Goal: Task Accomplishment & Management: Use online tool/utility

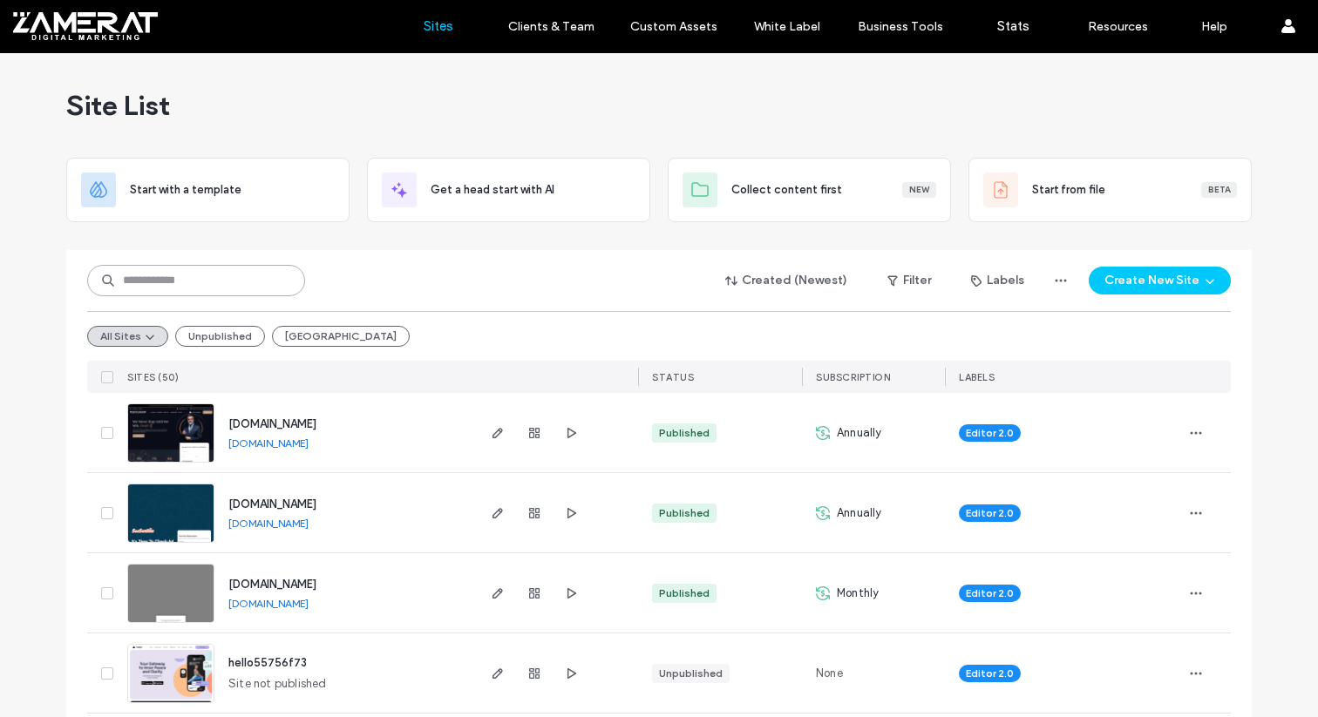
click at [211, 289] on input at bounding box center [196, 280] width 218 height 31
type input "***"
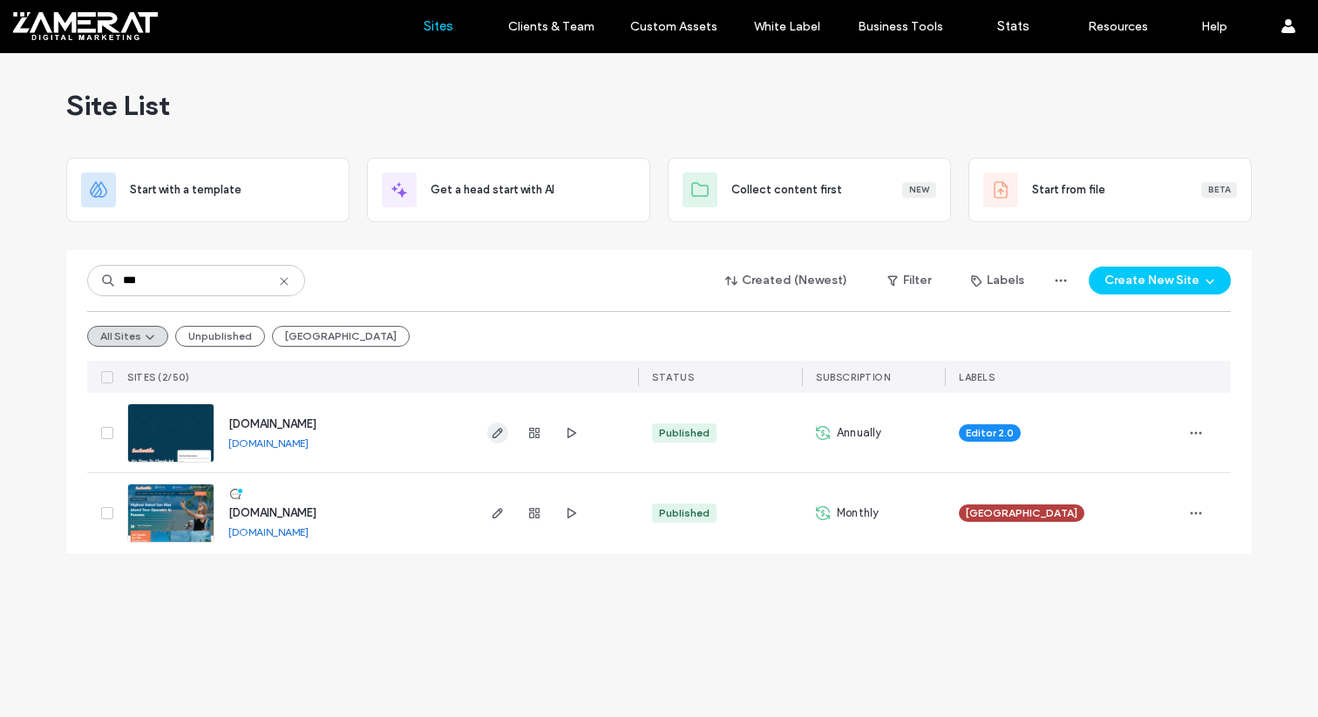
click at [496, 428] on icon "button" at bounding box center [498, 433] width 14 height 14
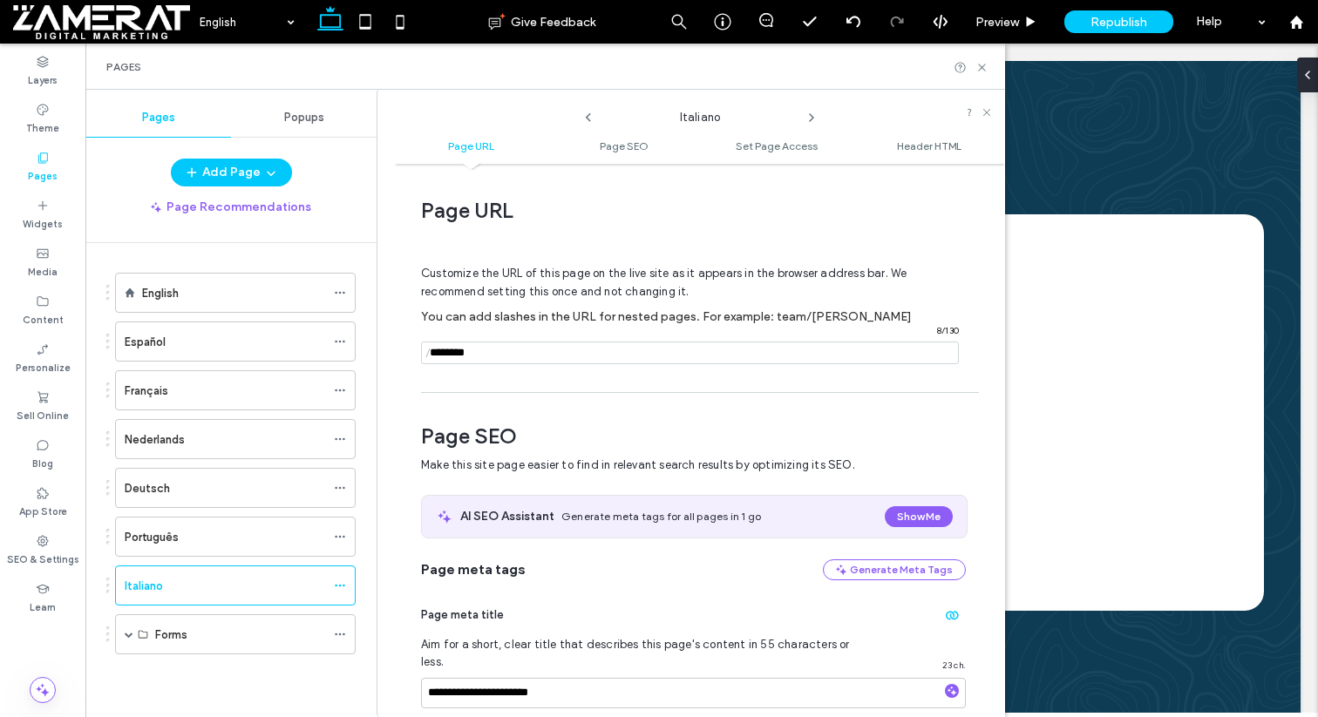
scroll to position [9, 0]
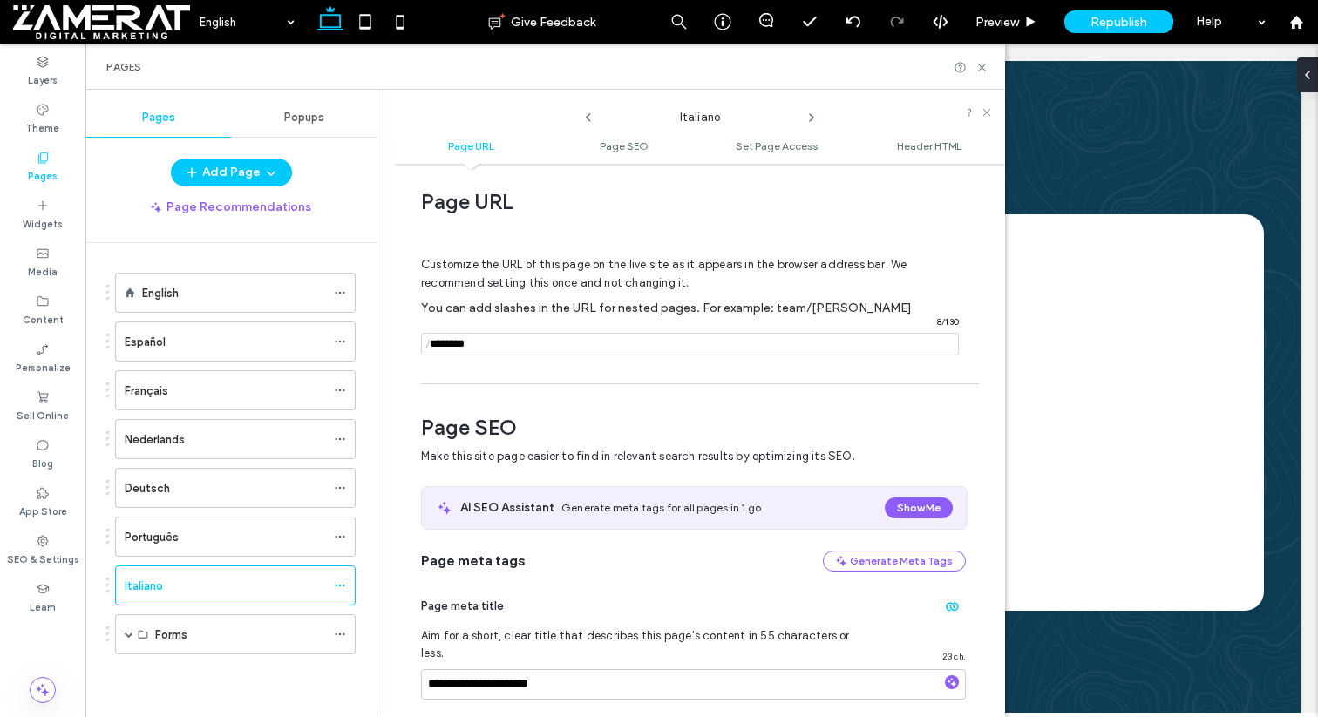
click at [527, 350] on input "notEmpty" at bounding box center [690, 344] width 538 height 23
type input "*"
type input "**"
click at [500, 386] on div "**********" at bounding box center [700, 441] width 610 height 536
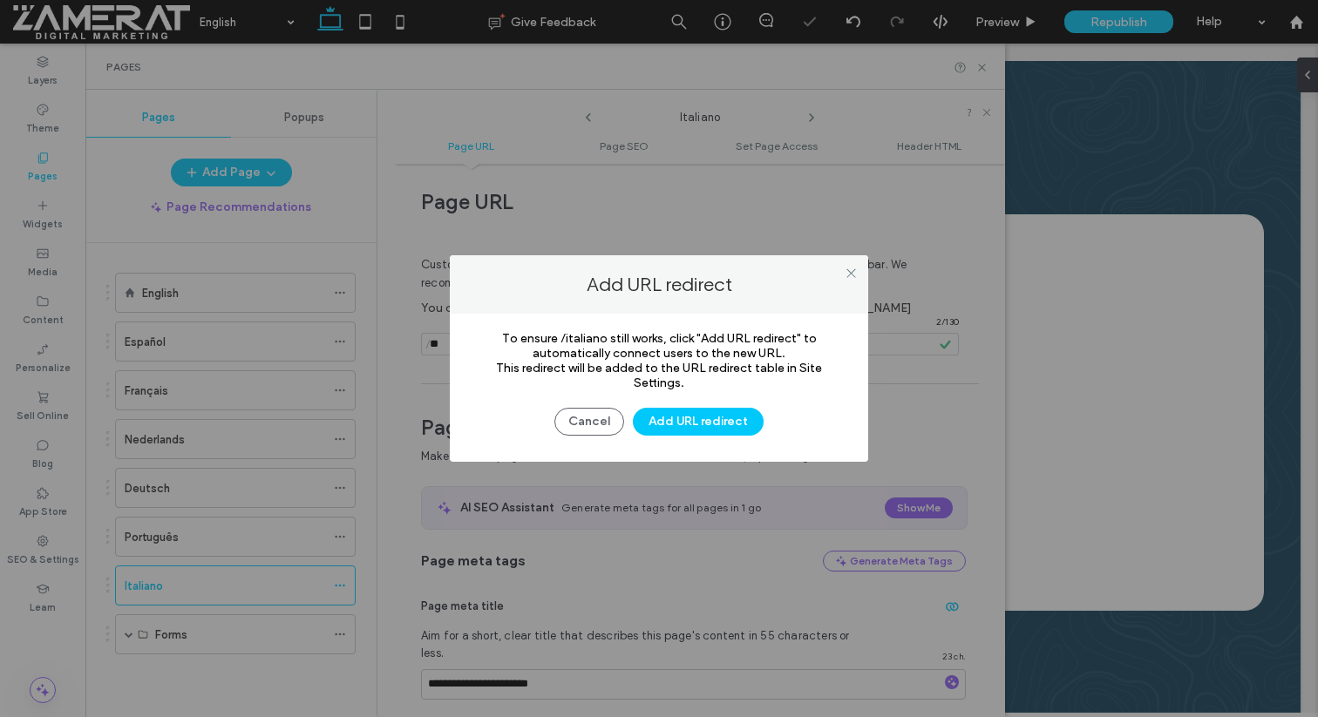
click at [591, 120] on div "Add URL redirect To ensure /italiano still works, click "Add URL redirect" to a…" at bounding box center [659, 358] width 1318 height 717
click at [854, 271] on icon at bounding box center [851, 273] width 13 height 13
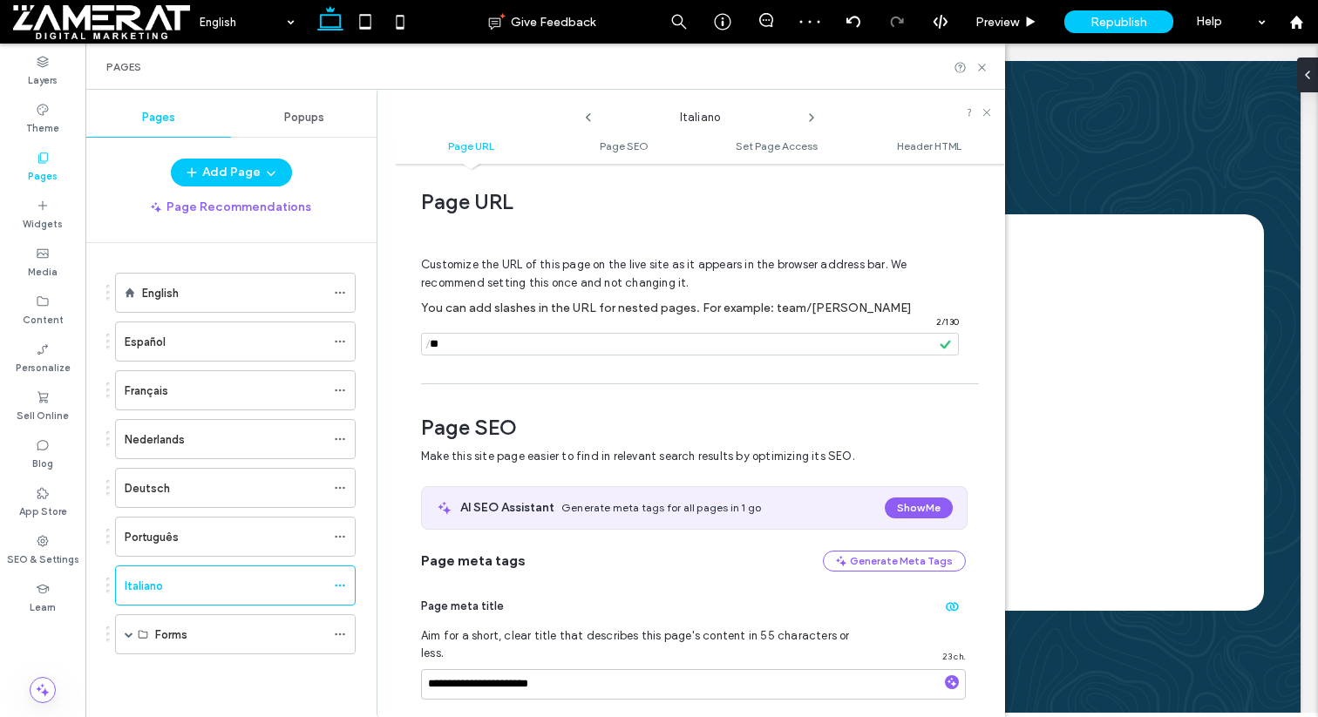
click at [590, 120] on use at bounding box center [588, 117] width 5 height 9
click at [586, 113] on icon at bounding box center [588, 118] width 14 height 14
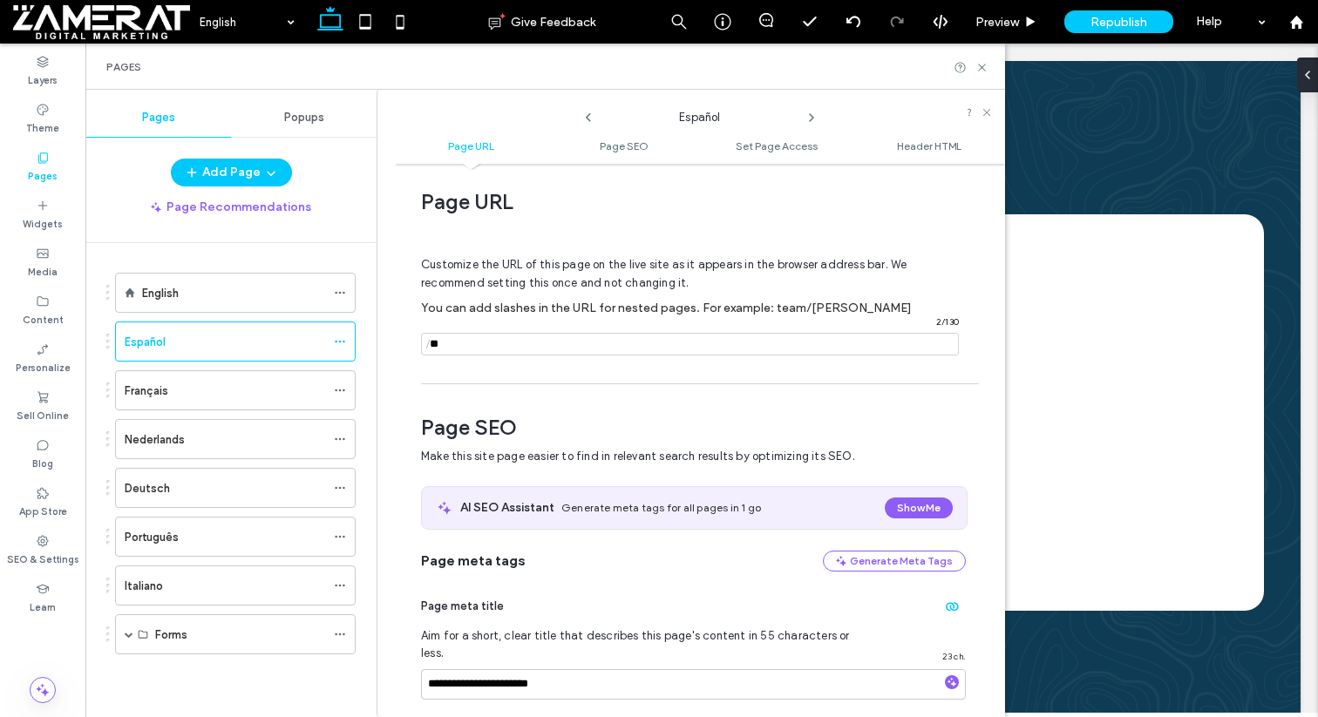
click at [586, 113] on icon at bounding box center [588, 118] width 14 height 14
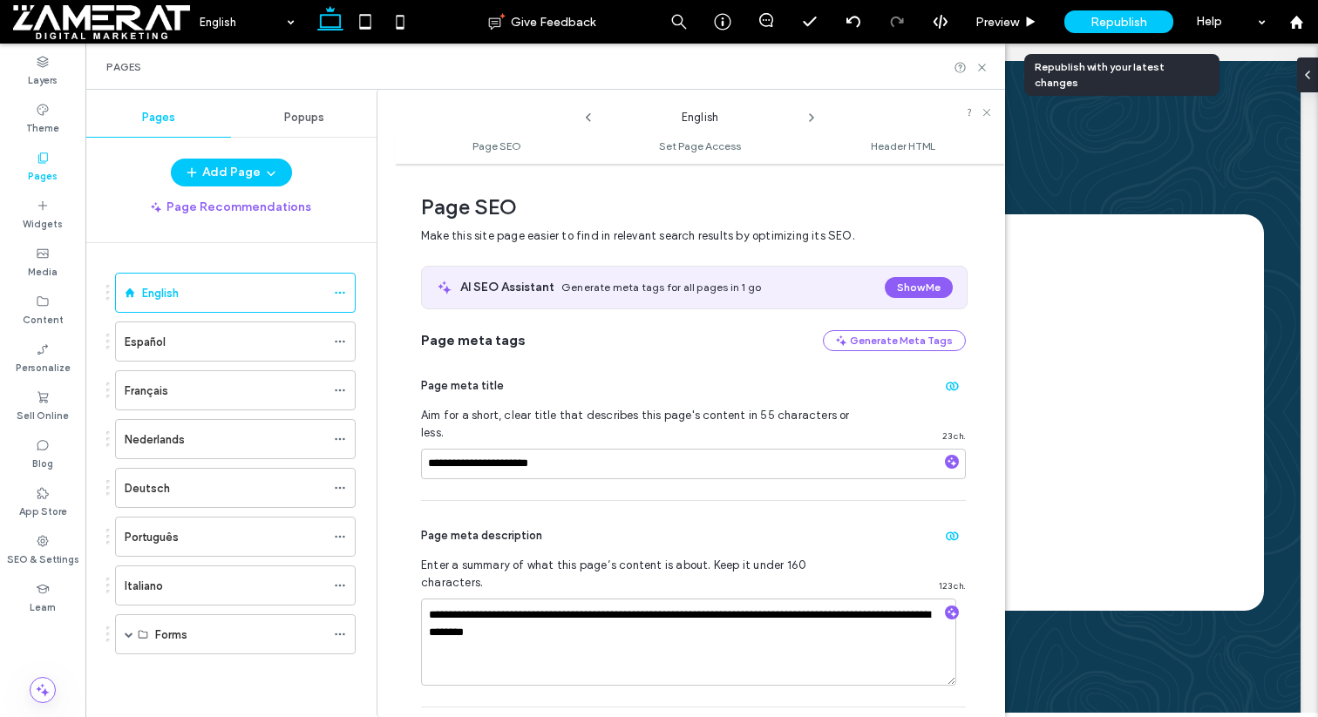
click at [1135, 15] on span "Republish" at bounding box center [1119, 22] width 57 height 15
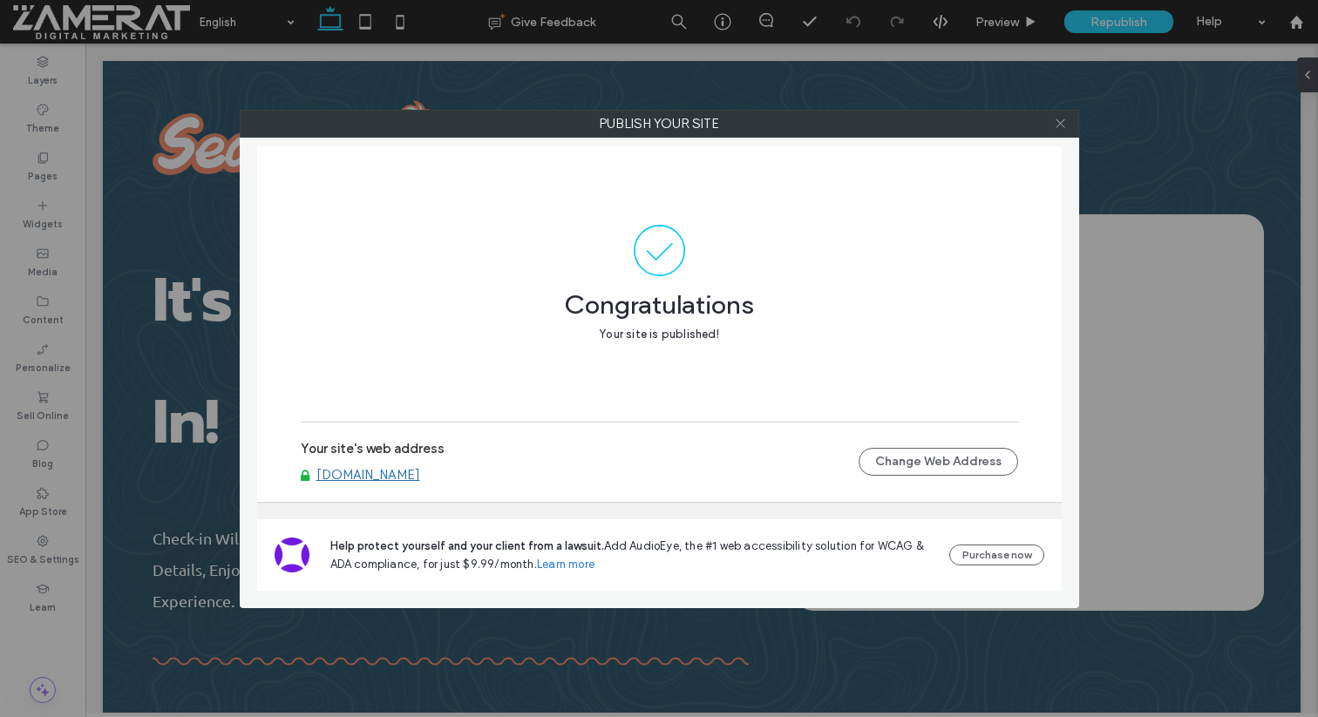
click at [1065, 123] on icon at bounding box center [1060, 123] width 13 height 13
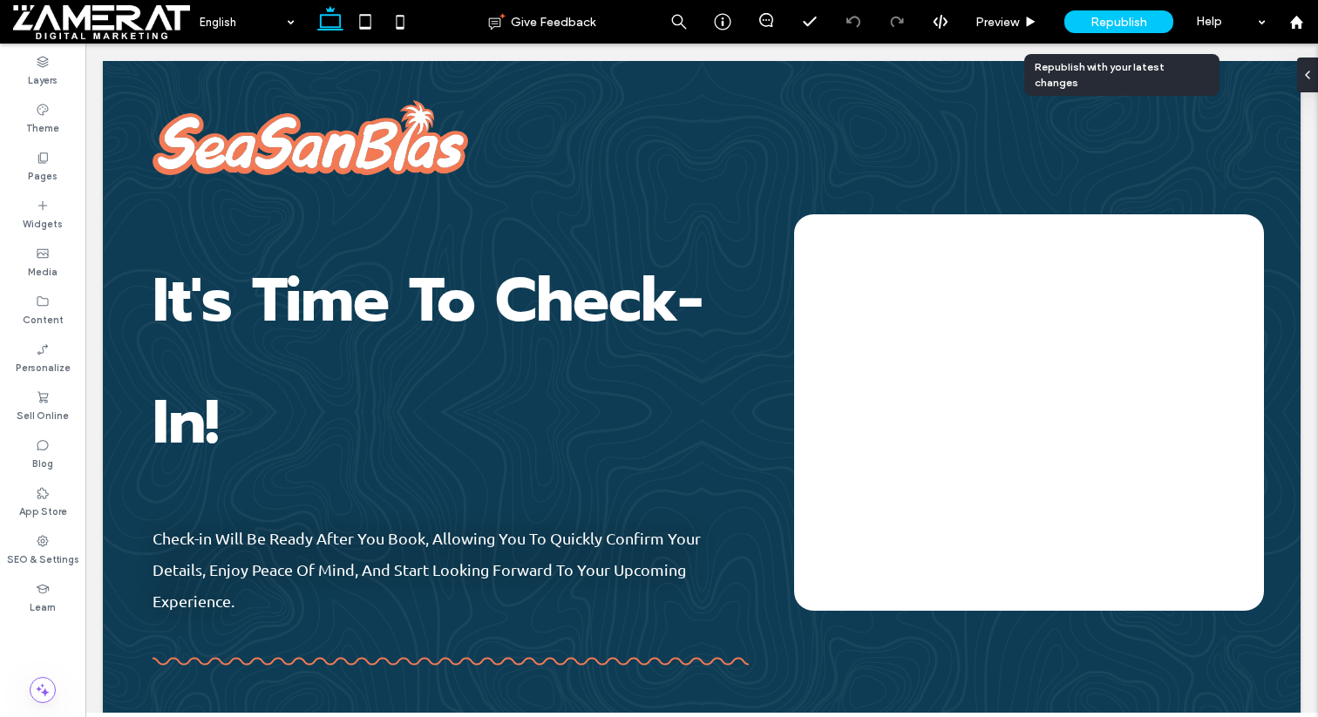
click at [1131, 17] on span "Republish" at bounding box center [1119, 22] width 57 height 15
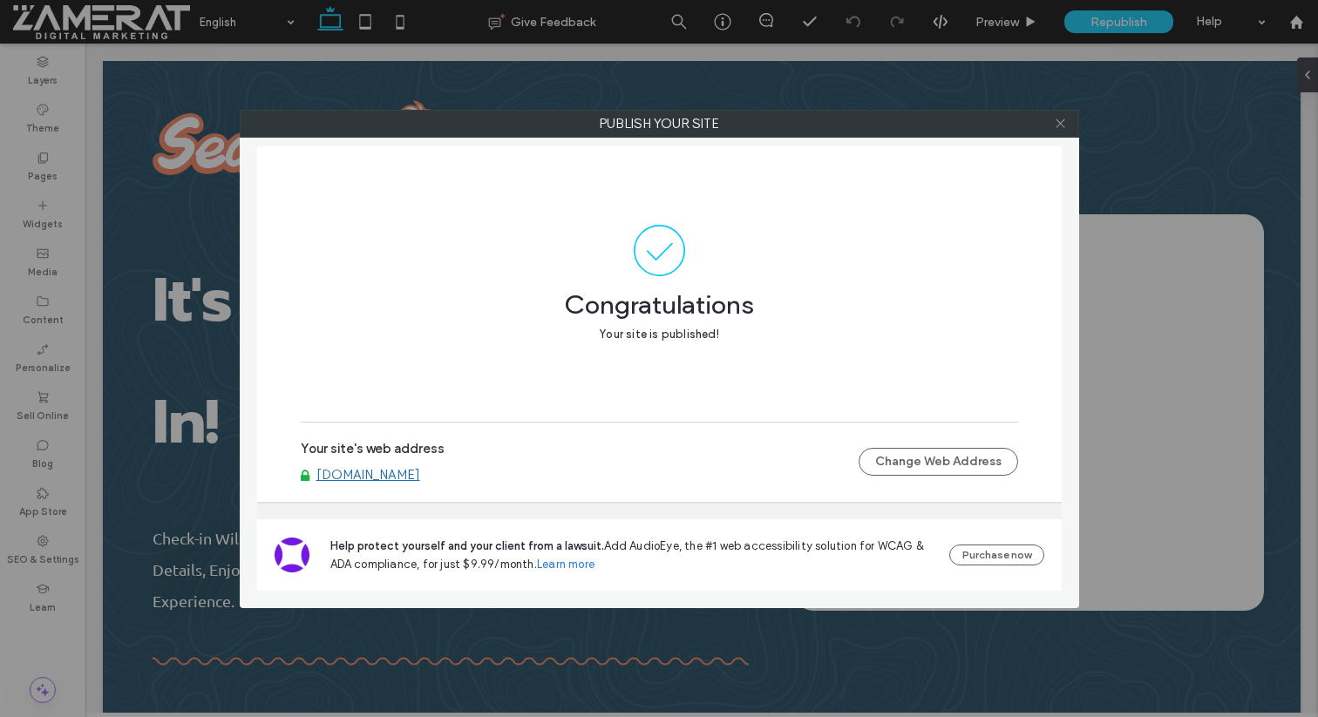
click at [1062, 132] on span at bounding box center [1060, 124] width 13 height 26
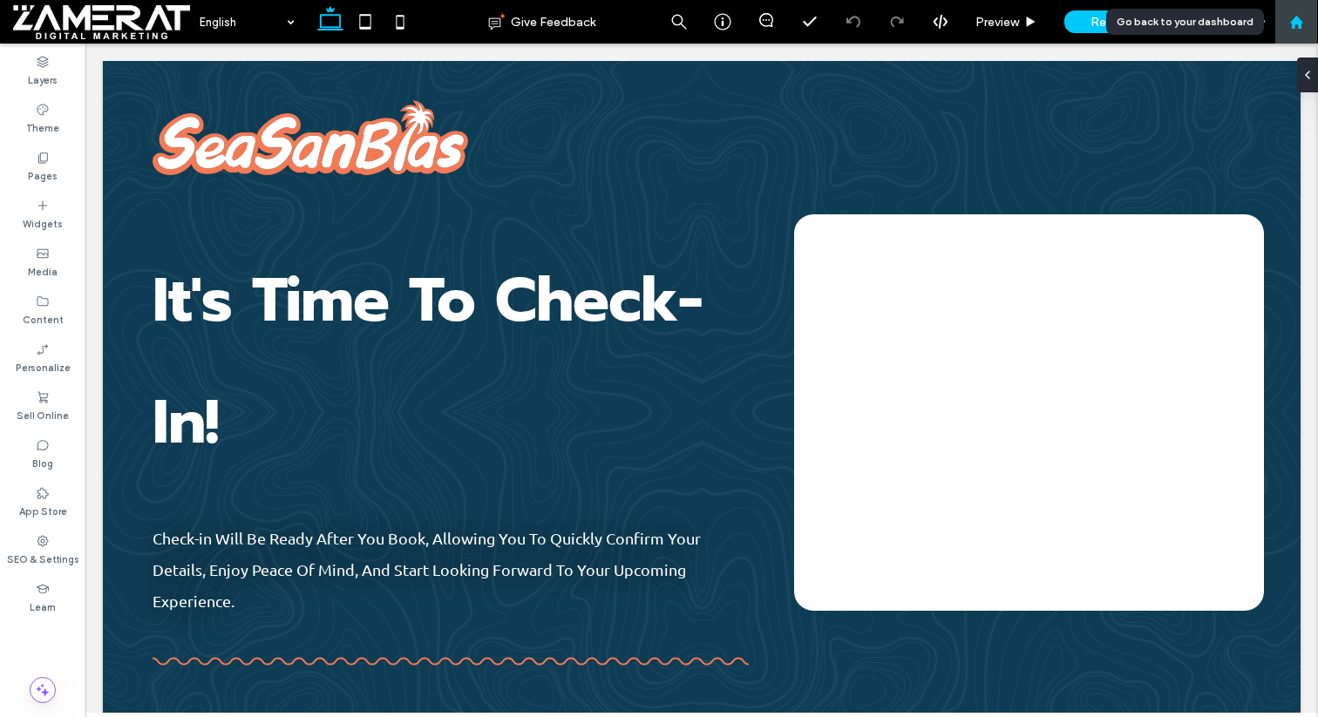
click at [1296, 28] on icon at bounding box center [1296, 22] width 15 height 15
